Goal: Information Seeking & Learning: Learn about a topic

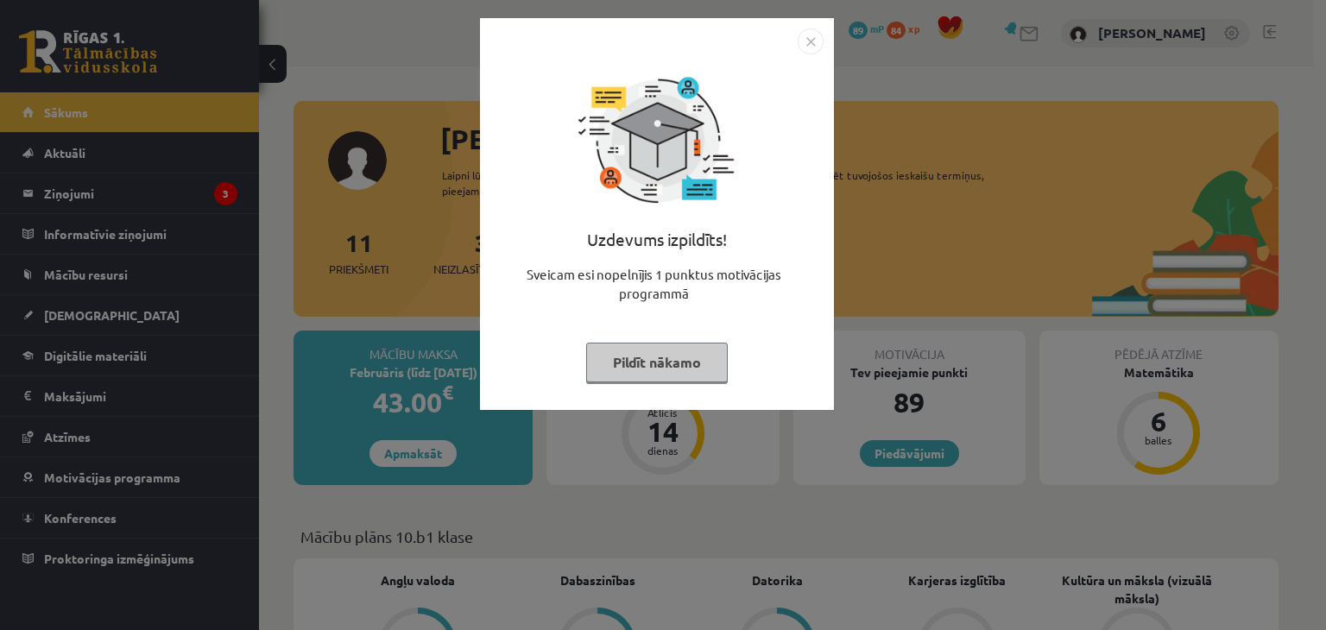
click at [816, 42] on img "Close" at bounding box center [811, 41] width 26 height 26
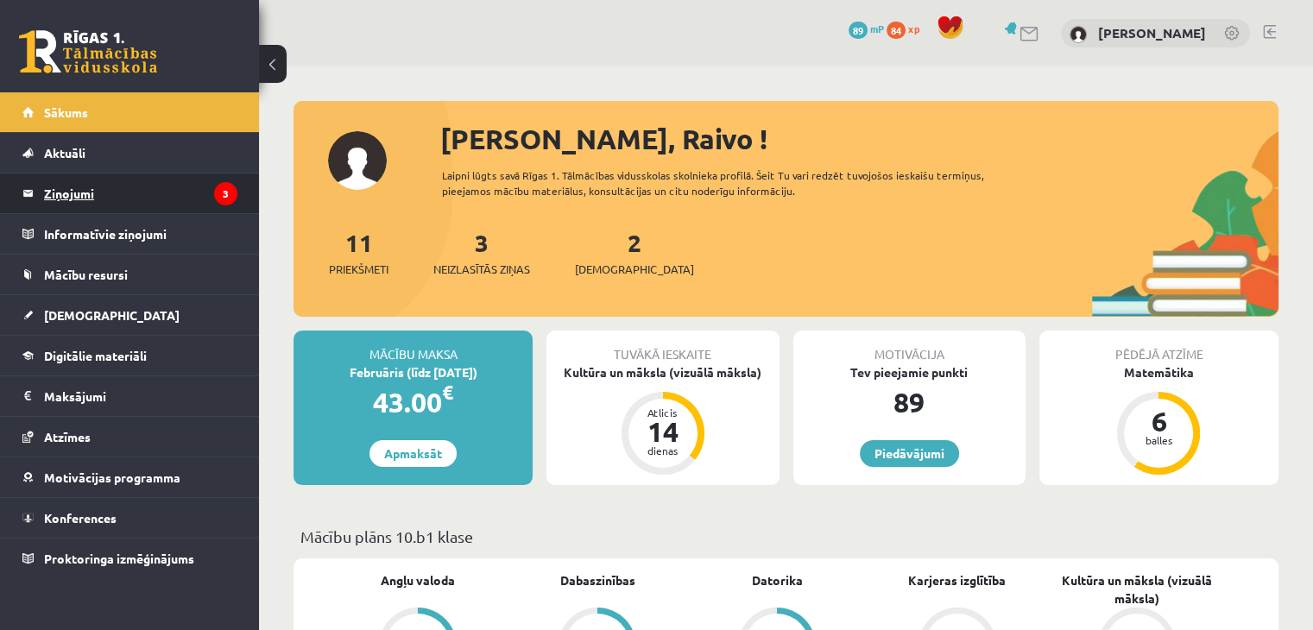
click at [129, 191] on legend "Ziņojumi 3" at bounding box center [140, 193] width 193 height 40
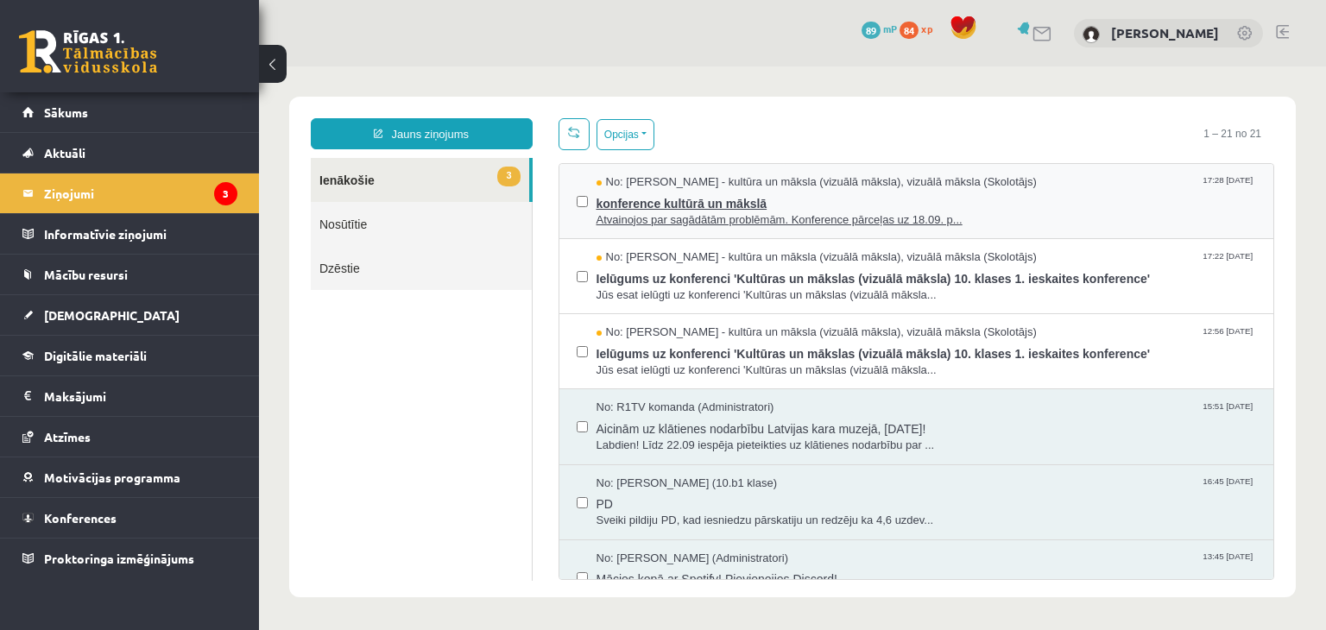
click at [664, 201] on span "konference kultūrā un mākslā" at bounding box center [926, 202] width 660 height 22
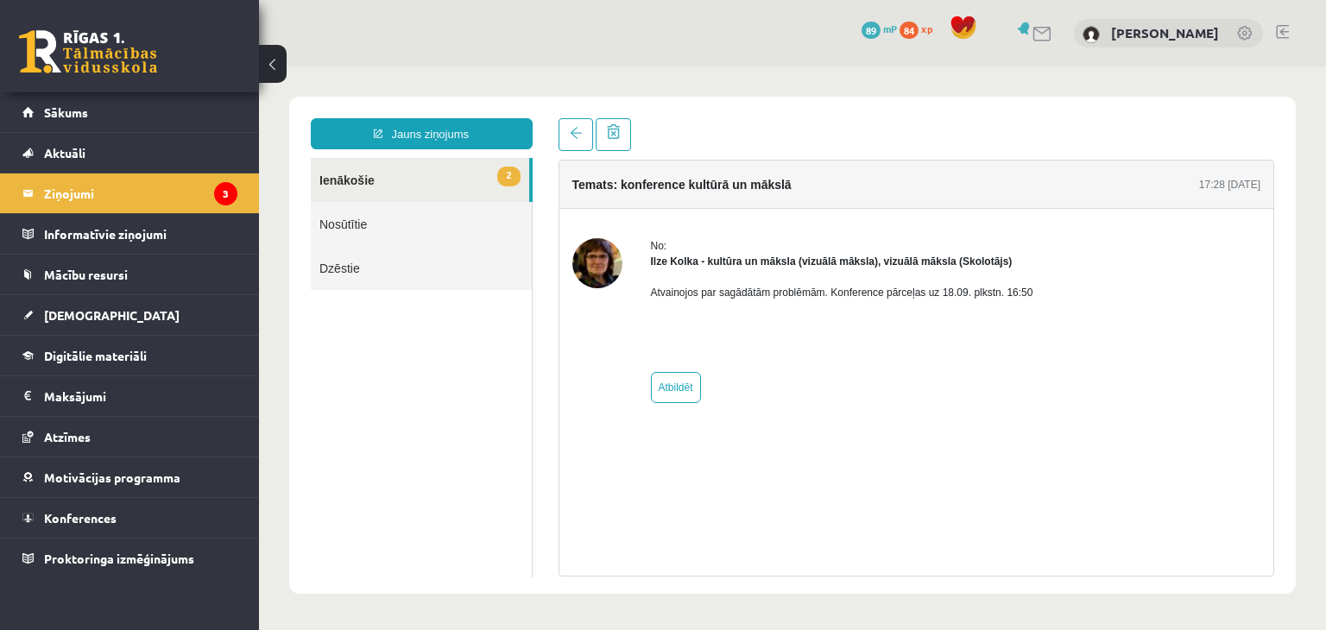
click at [597, 262] on img at bounding box center [597, 263] width 50 height 50
click at [111, 206] on legend "Ziņojumi 3" at bounding box center [140, 193] width 193 height 40
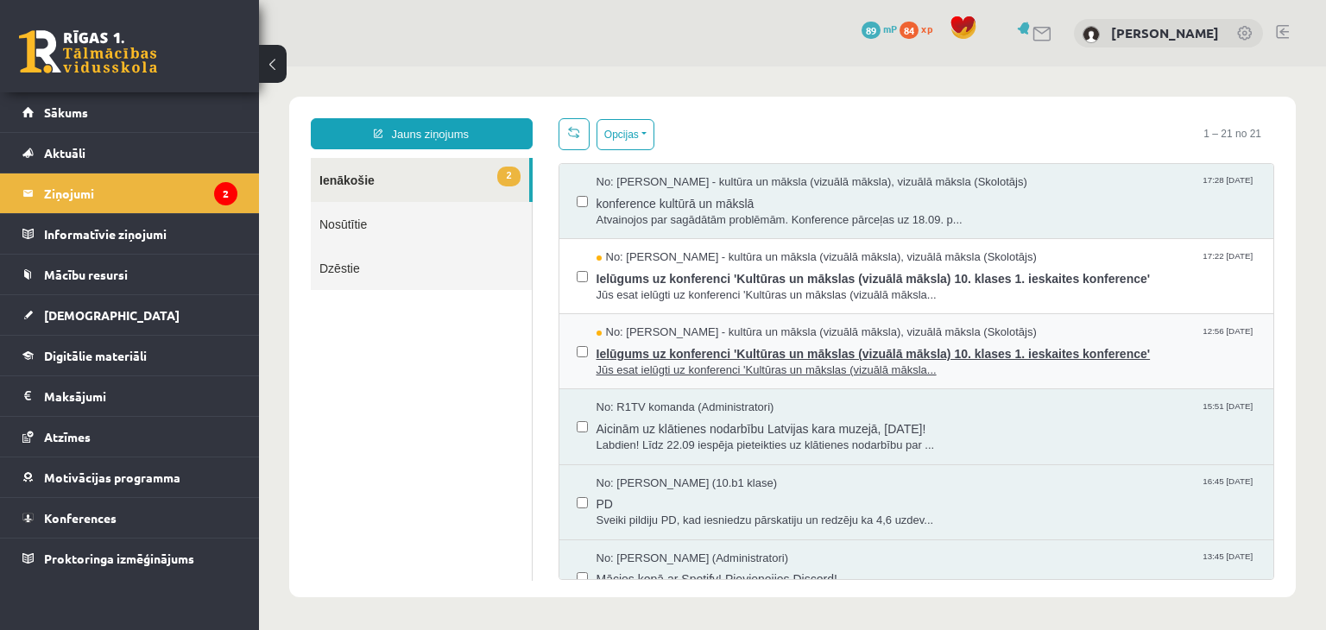
click at [785, 331] on span "No: [PERSON_NAME] - kultūra un māksla (vizuālā māksla), vizuālā māksla (Skolotā…" at bounding box center [816, 333] width 440 height 16
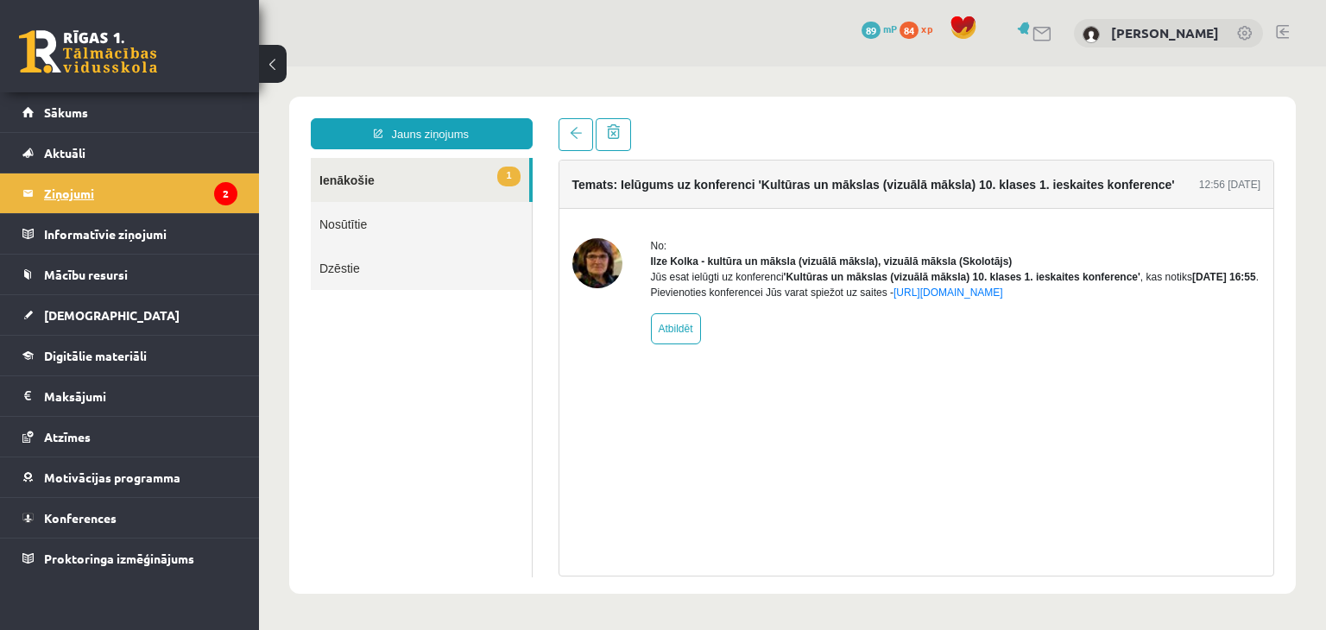
click at [147, 186] on legend "Ziņojumi 2" at bounding box center [140, 193] width 193 height 40
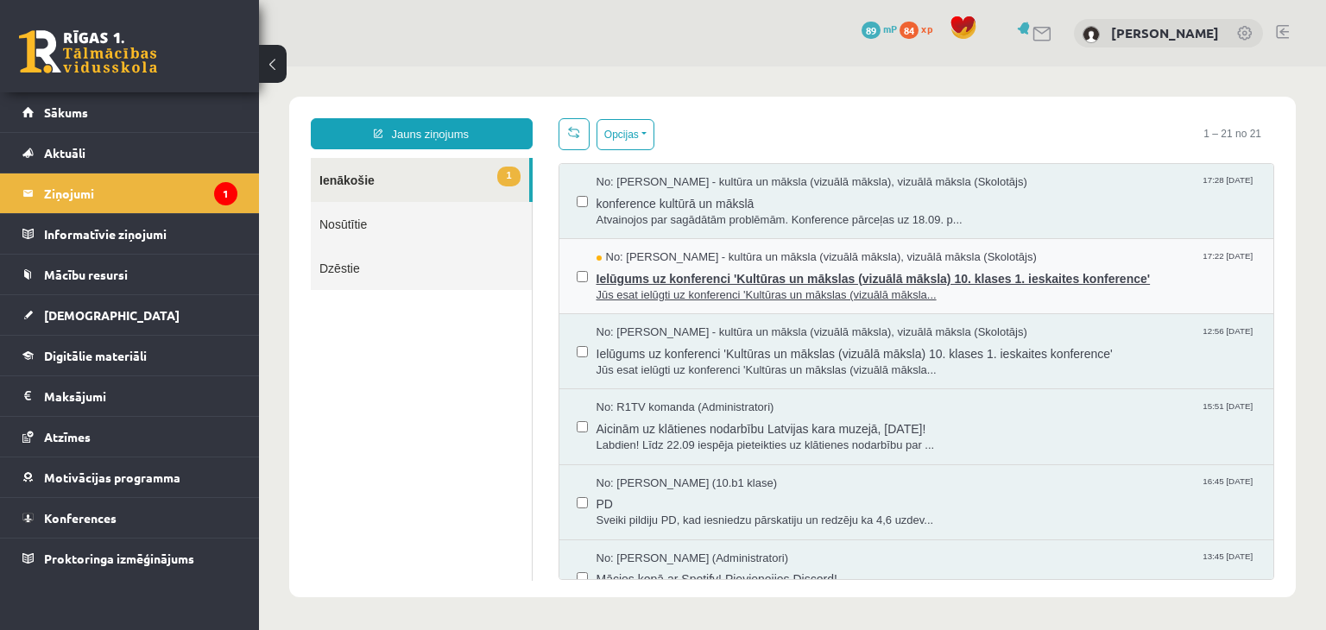
click at [859, 284] on span "Ielūgums uz konferenci 'Kultūras un mākslas (vizuālā māksla) 10. klases 1. iesk…" at bounding box center [926, 277] width 660 height 22
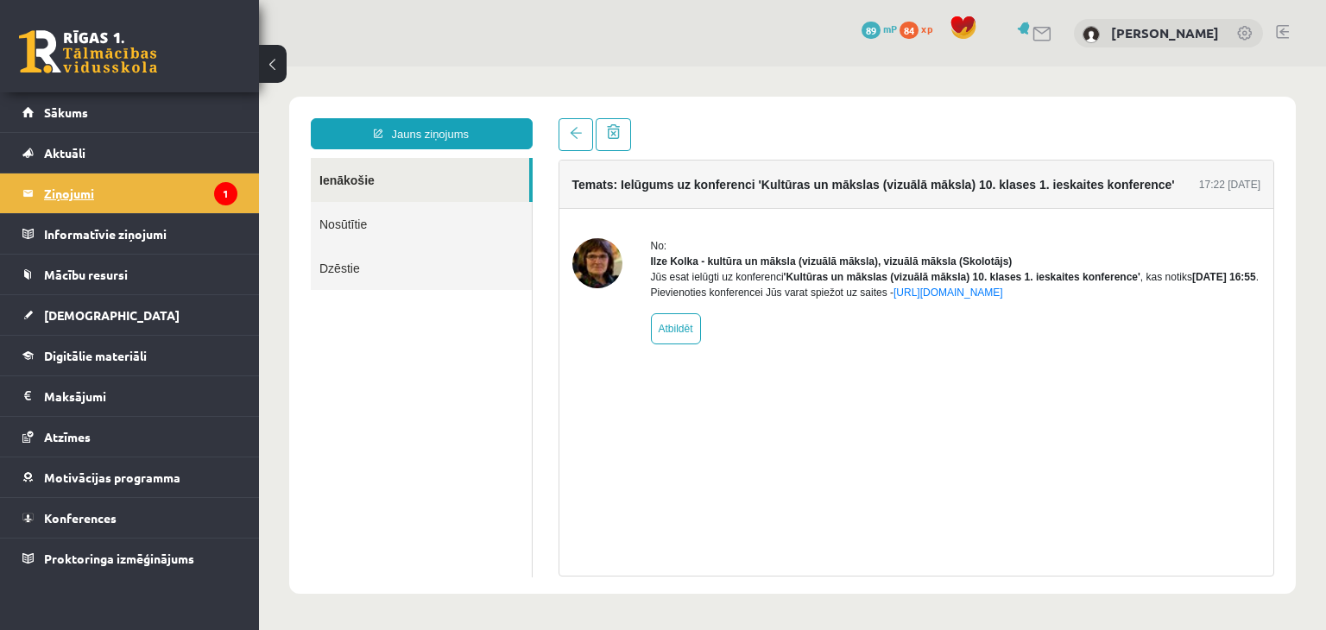
click at [123, 187] on legend "Ziņojumi 1" at bounding box center [140, 193] width 193 height 40
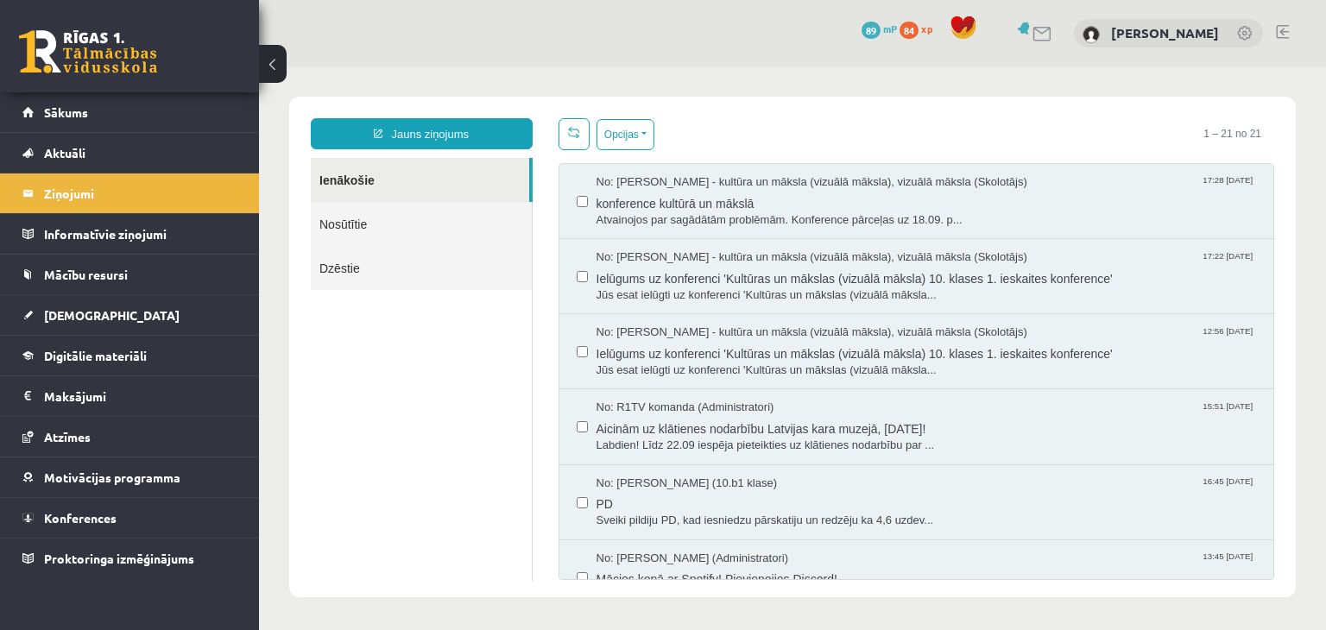
click at [1053, 29] on link at bounding box center [1042, 34] width 21 height 15
click at [166, 287] on link "Mācību resursi" at bounding box center [129, 275] width 215 height 40
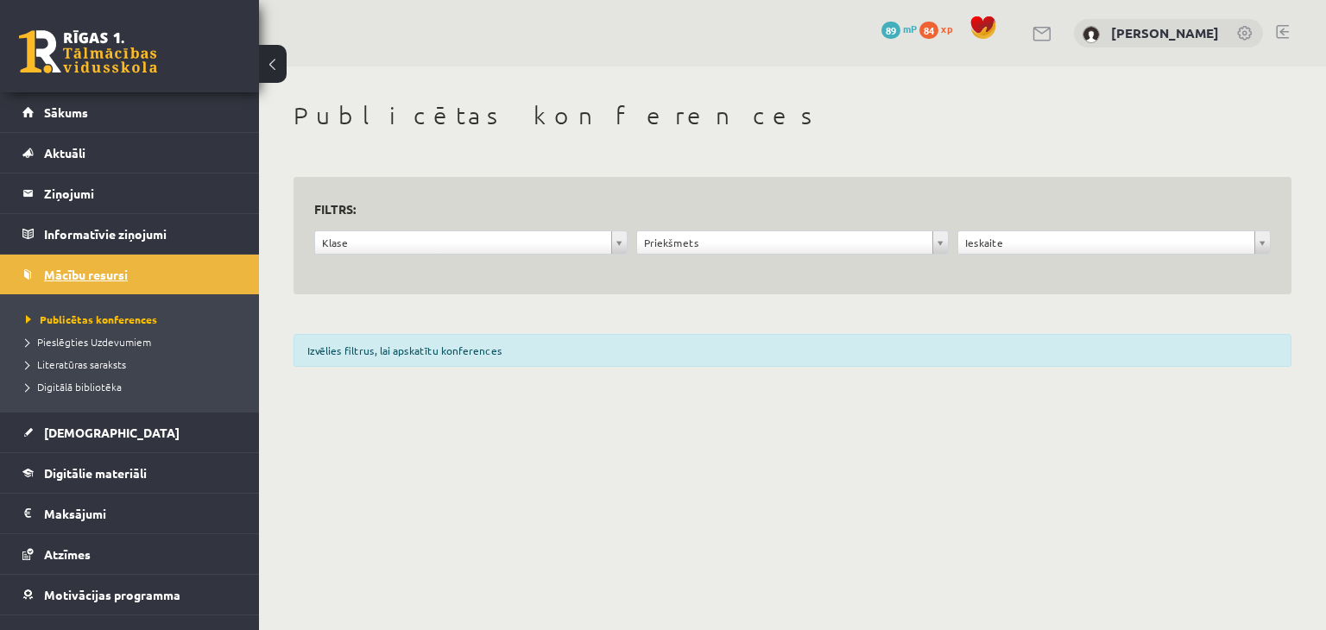
click at [120, 271] on span "Mācību resursi" at bounding box center [86, 275] width 84 height 16
click at [118, 432] on link "[DEMOGRAPHIC_DATA]" at bounding box center [129, 433] width 215 height 40
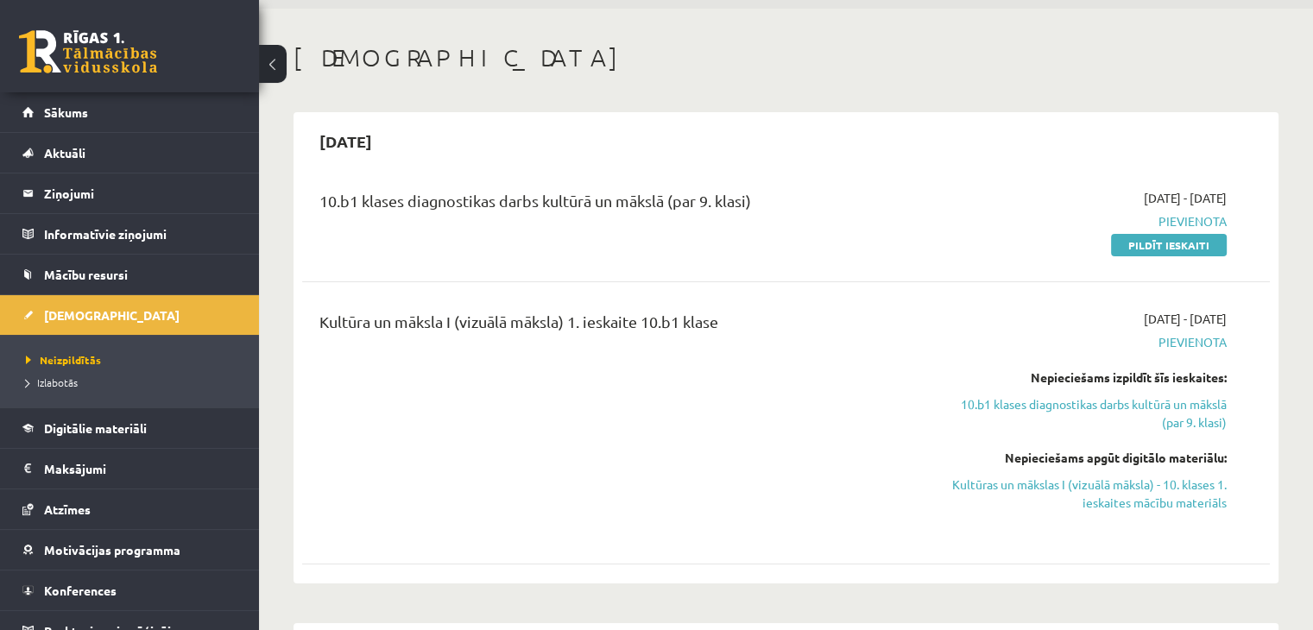
scroll to position [86, 0]
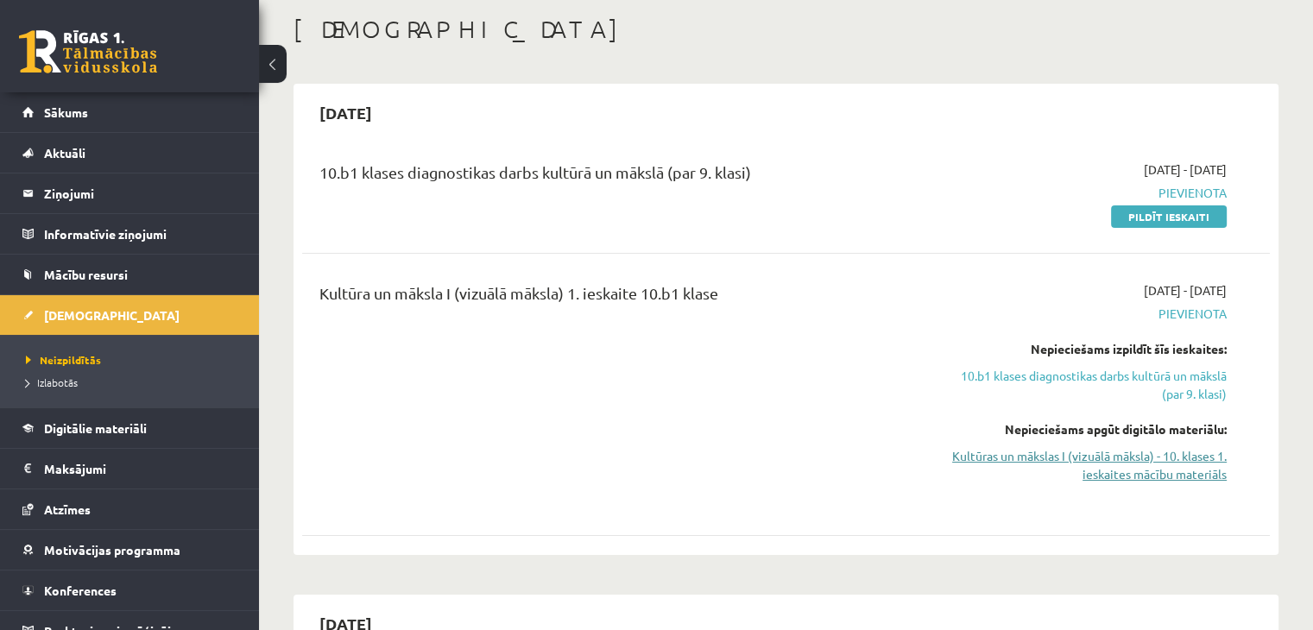
click at [1029, 468] on link "Kultūras un mākslas I (vizuālā māksla) - 10. klases 1. ieskaites mācību materiā…" at bounding box center [1084, 465] width 285 height 36
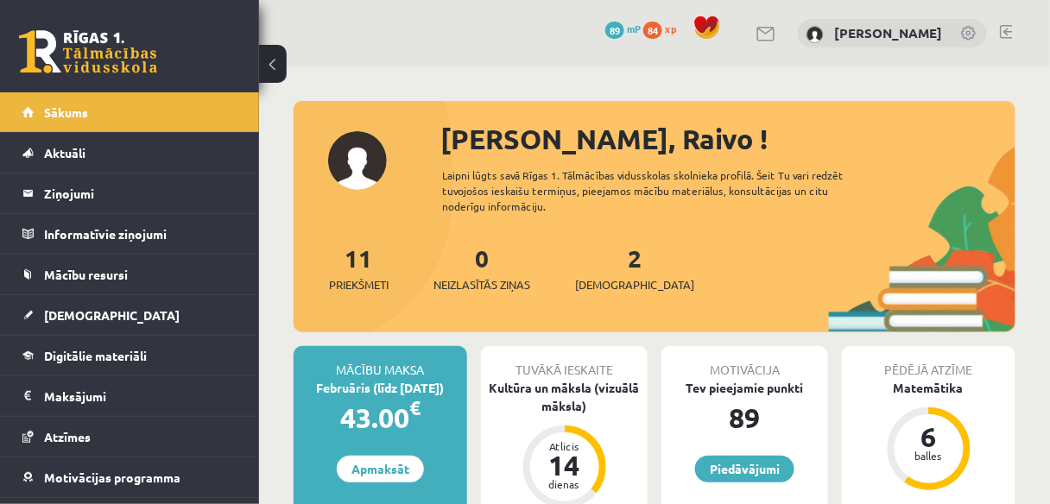
click at [1009, 28] on link at bounding box center [1006, 32] width 13 height 14
